Goal: Task Accomplishment & Management: Manage account settings

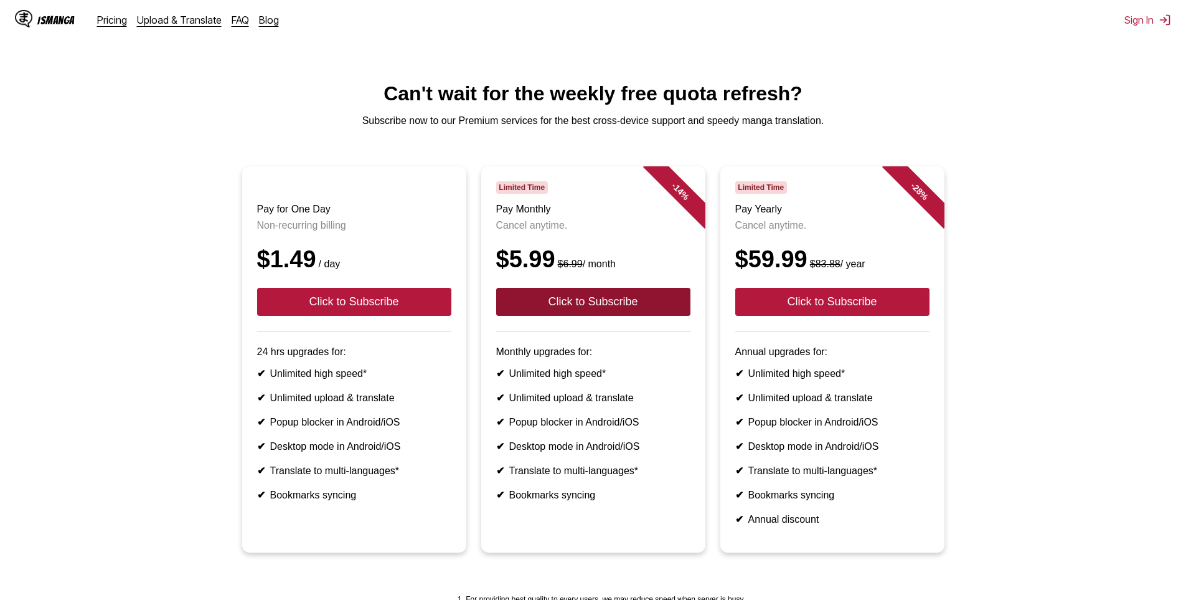
click at [627, 316] on button "Click to Subscribe" at bounding box center [593, 302] width 194 height 28
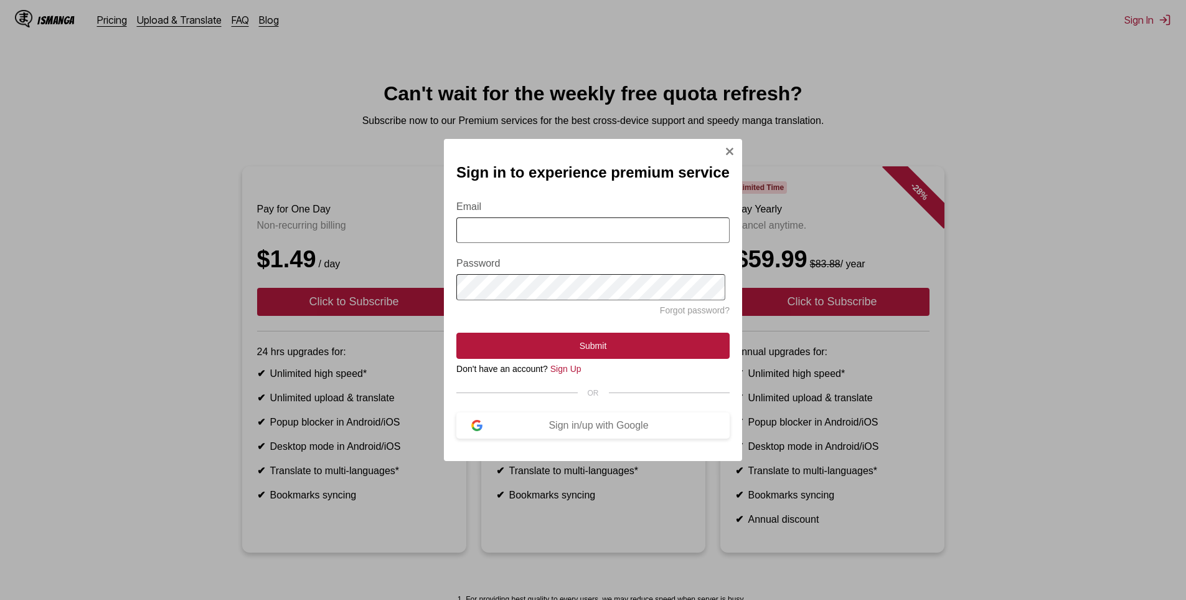
click at [557, 229] on input "Email" at bounding box center [592, 230] width 273 height 26
click at [531, 431] on div "Sign in/up with Google" at bounding box center [599, 425] width 232 height 11
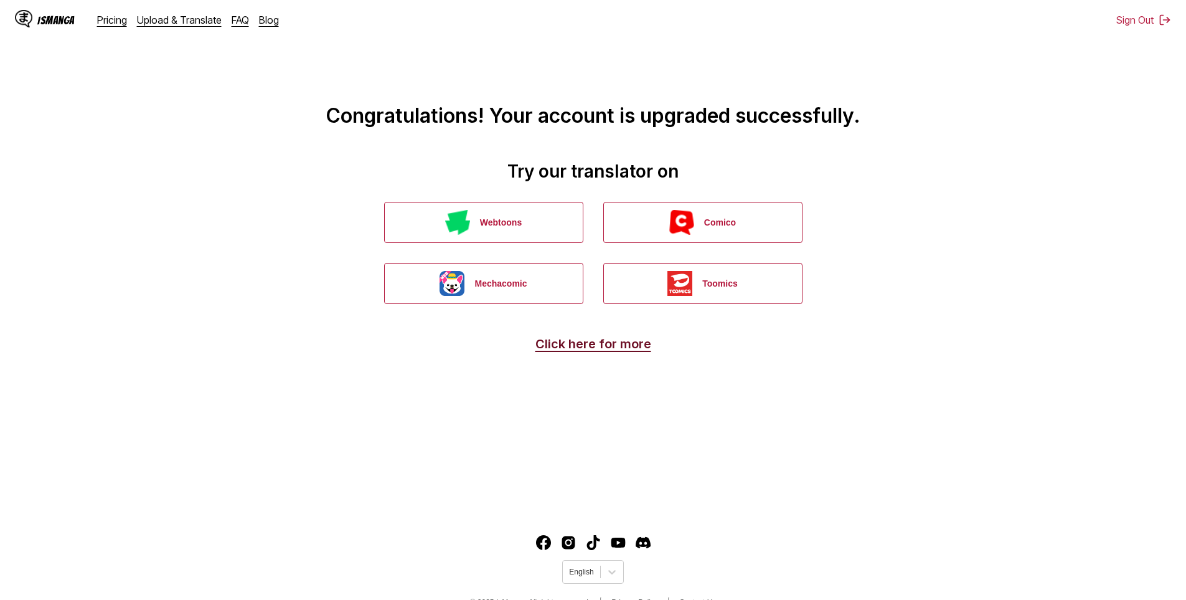
click at [602, 351] on link "Click here for more" at bounding box center [593, 343] width 116 height 15
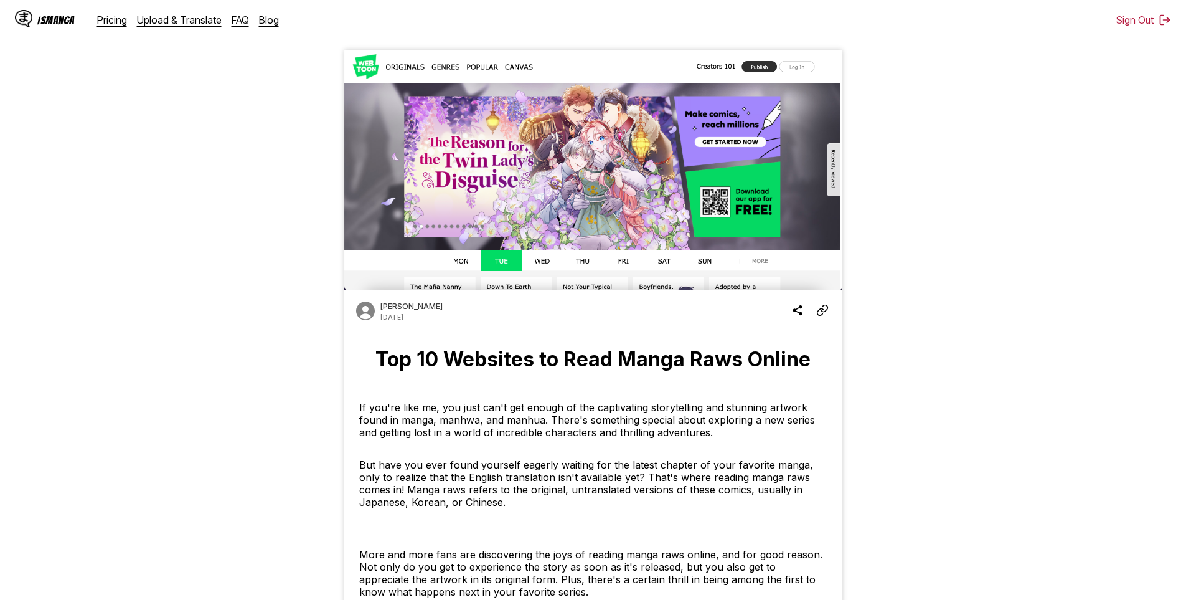
click at [60, 21] on div "IsManga" at bounding box center [55, 20] width 37 height 12
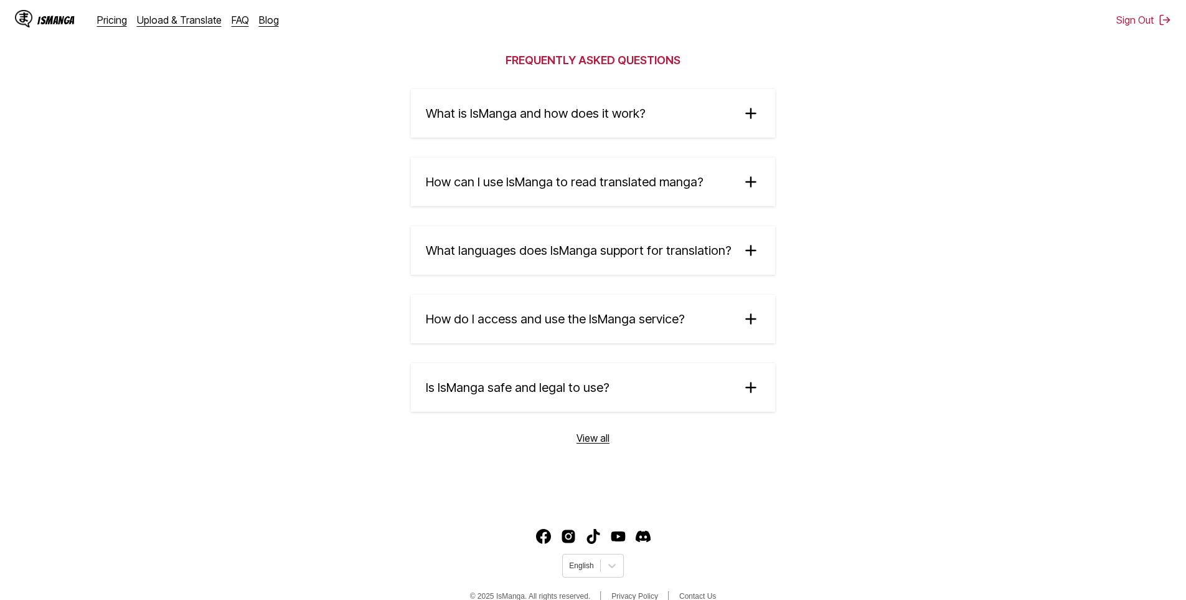
scroll to position [2032, 0]
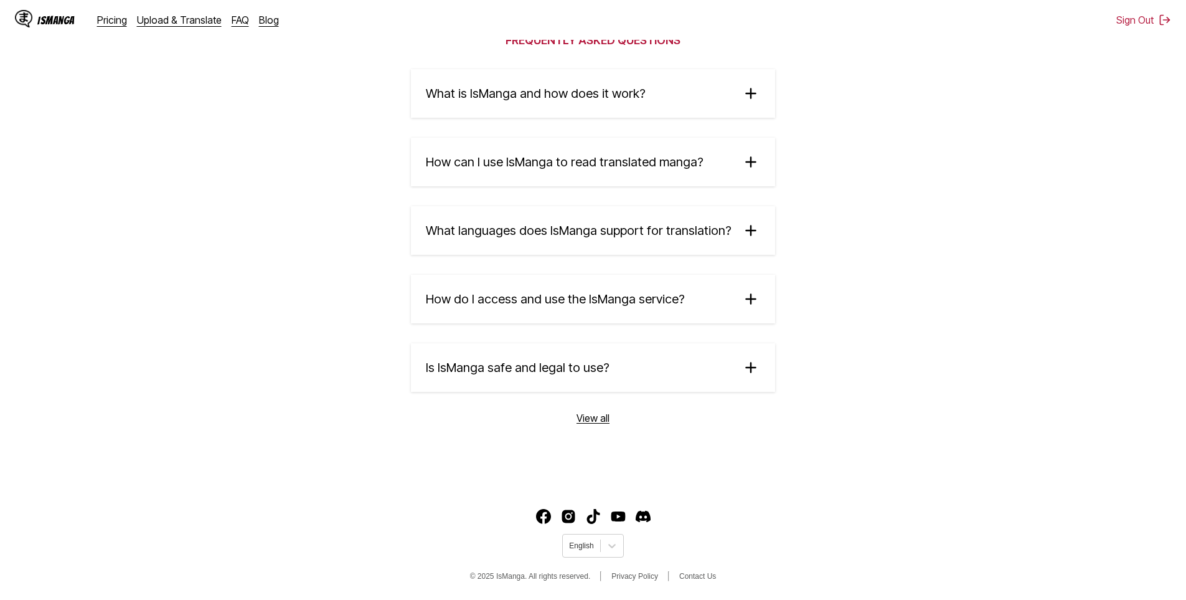
click at [588, 417] on link "View all" at bounding box center [593, 418] width 33 height 12
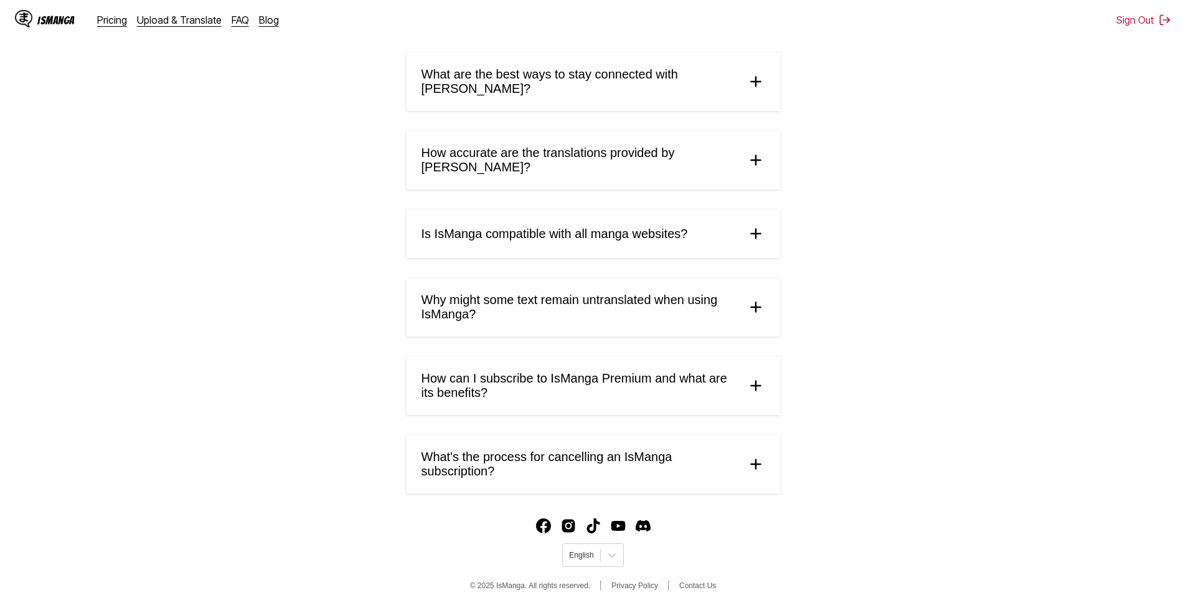
scroll to position [502, 0]
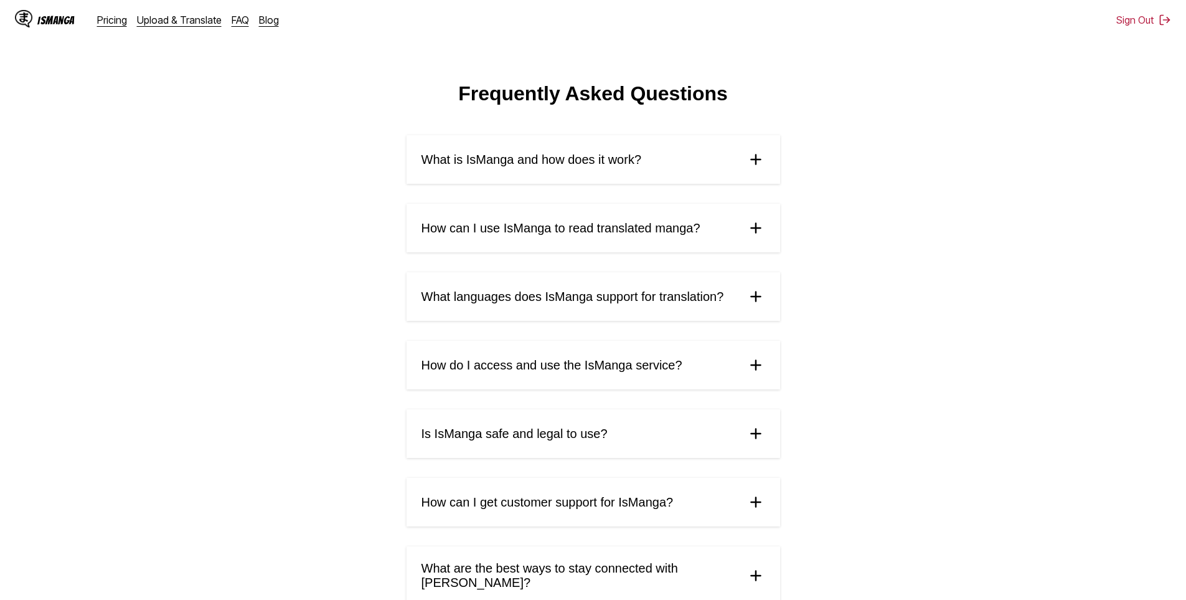
scroll to position [502, 0]
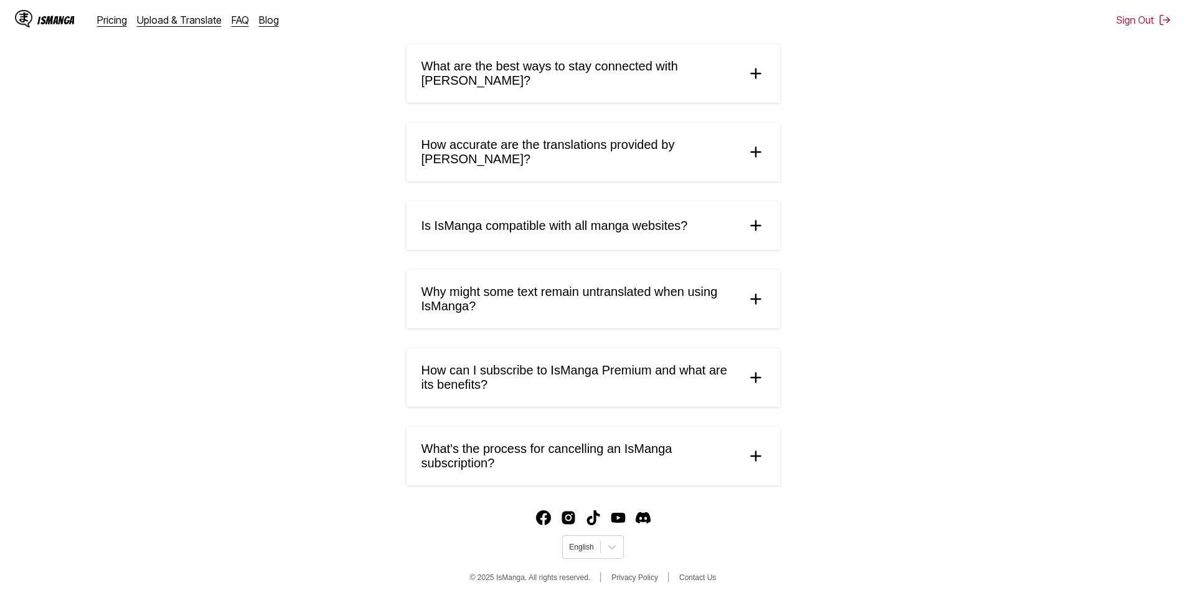
click at [537, 432] on summary "What's the process for cancelling an IsManga subscription?" at bounding box center [594, 456] width 374 height 59
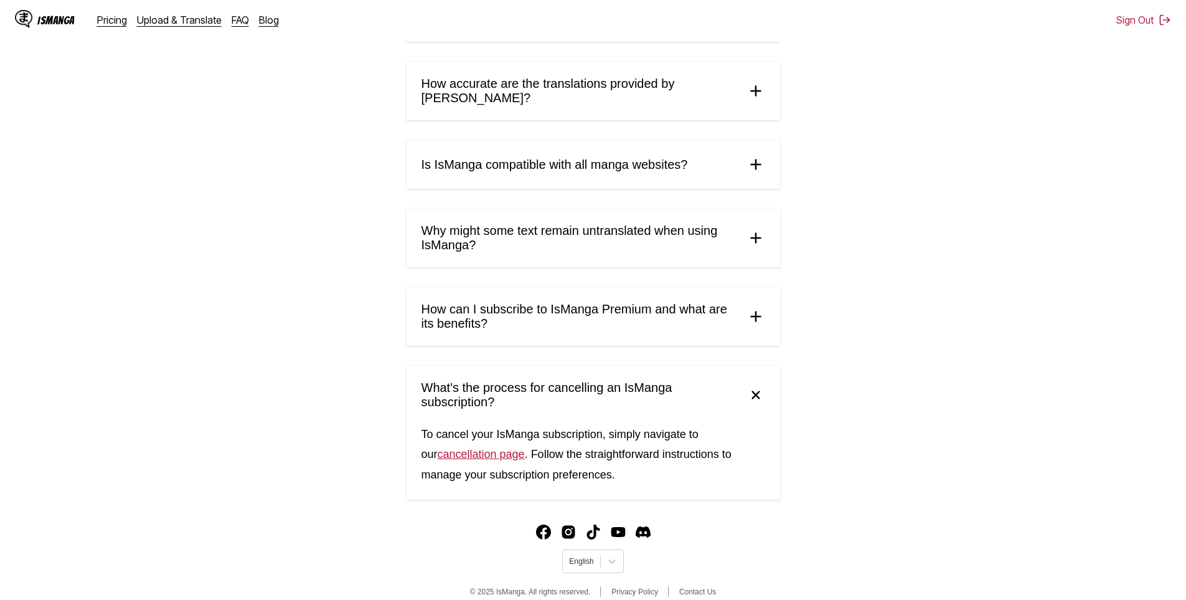
scroll to position [577, 0]
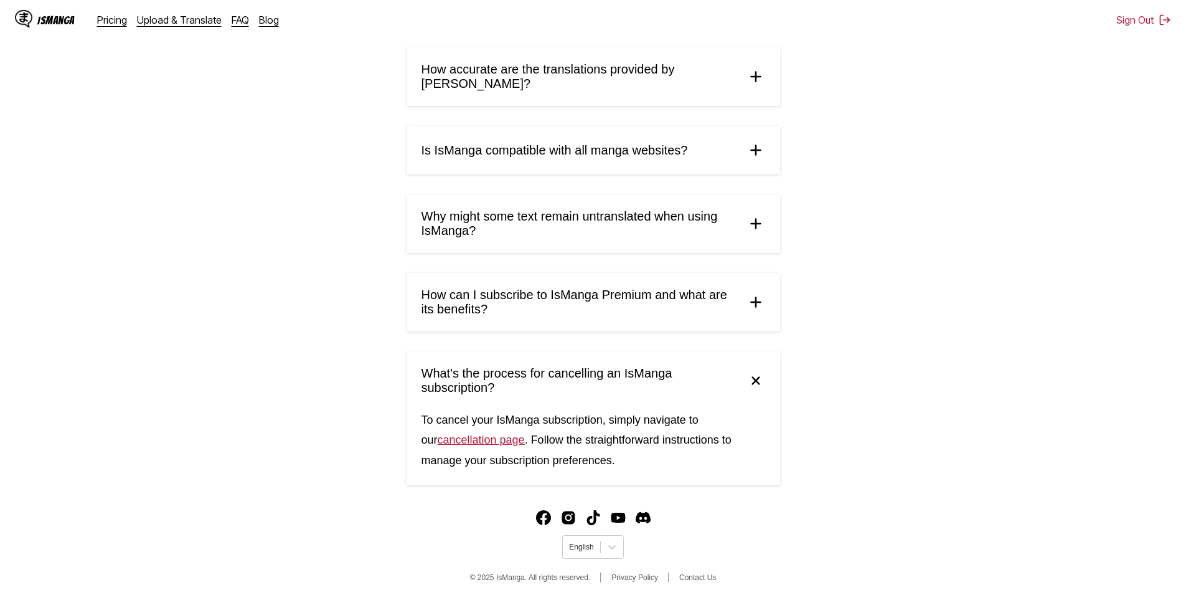
click at [487, 439] on link "cancellation page" at bounding box center [481, 439] width 87 height 12
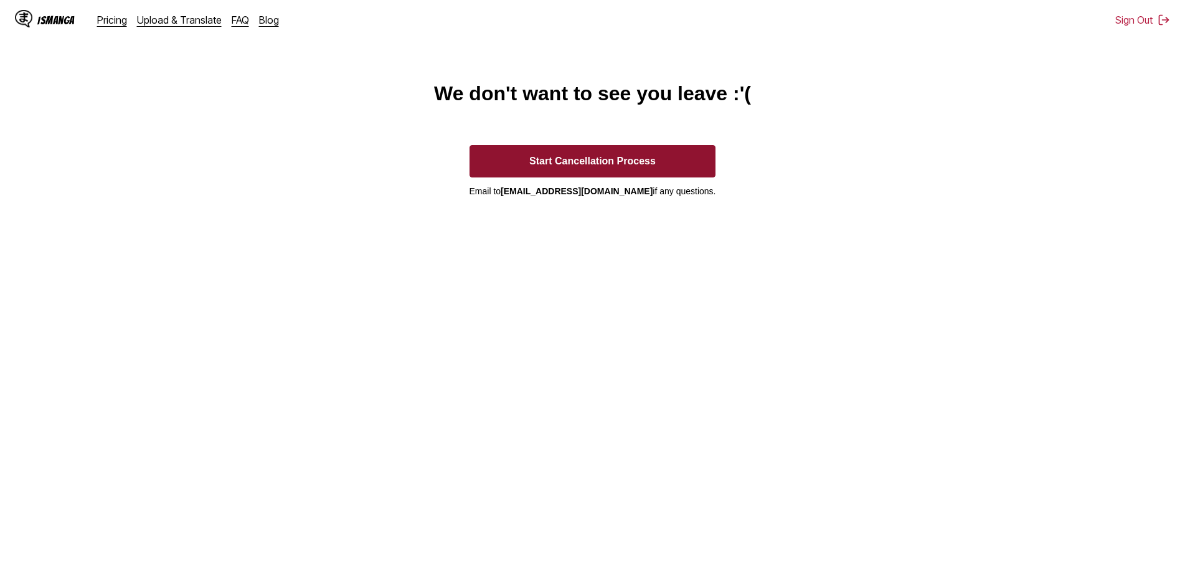
click at [616, 159] on button "Start Cancellation Process" at bounding box center [592, 161] width 247 height 32
